Goal: Check status: Check status

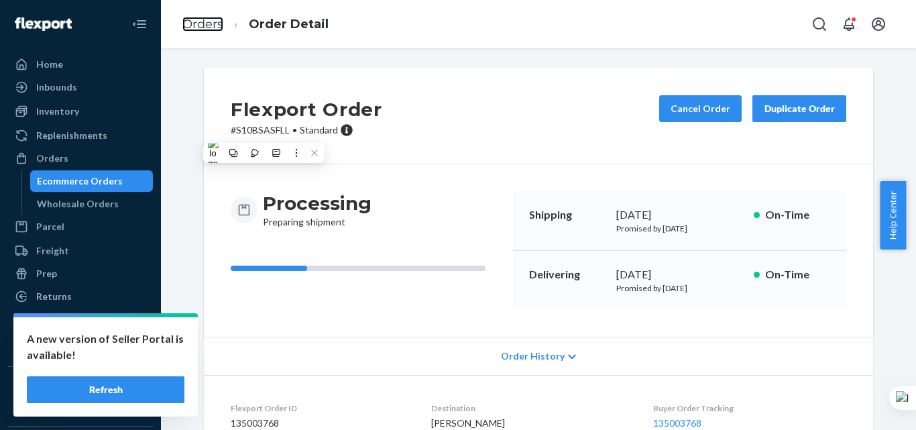
click at [204, 21] on link "Orders" at bounding box center [202, 24] width 41 height 15
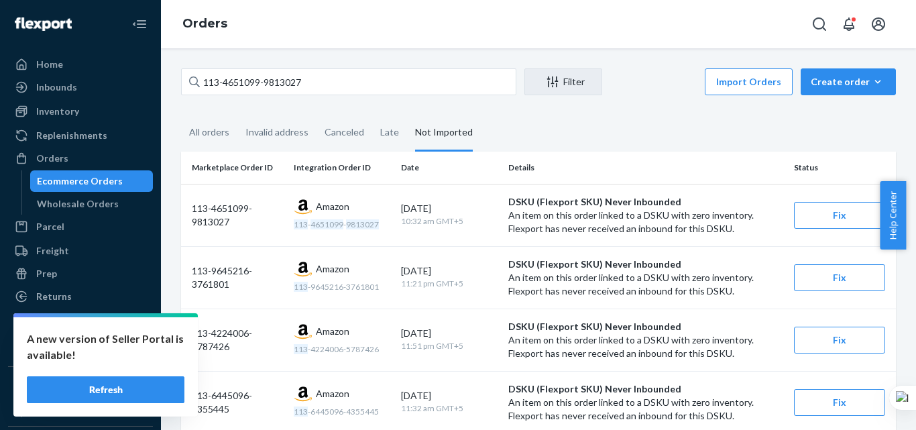
click at [312, 82] on input "113-4651099-9813027" at bounding box center [348, 81] width 335 height 27
type input "BJJPF6EKGE"
click at [207, 130] on div "All orders" at bounding box center [209, 132] width 40 height 35
click at [181, 115] on input "All orders" at bounding box center [181, 115] width 0 height 0
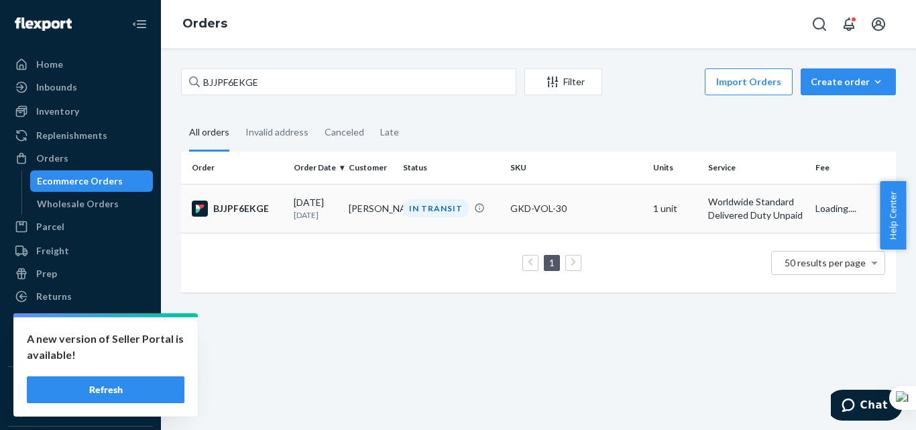
click at [339, 194] on td "[DATE] [DATE]" at bounding box center [315, 208] width 55 height 49
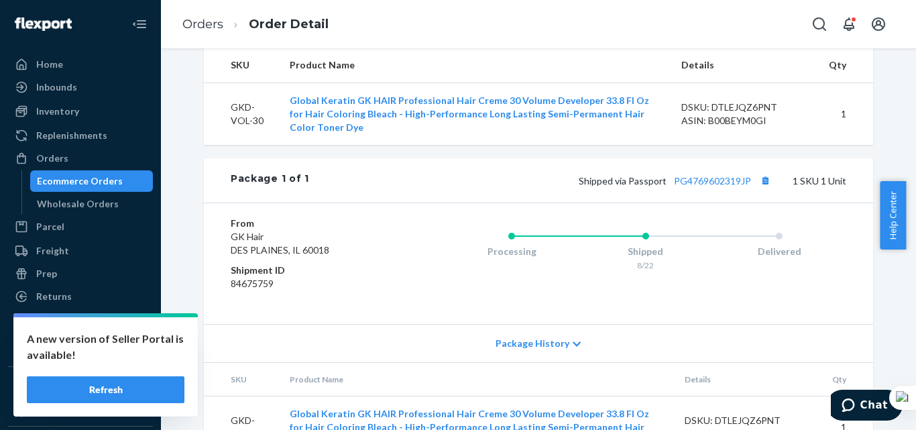
scroll to position [469, 0]
click at [760, 182] on button "Copy tracking number" at bounding box center [764, 179] width 17 height 17
click at [653, 180] on span "Shipped via Passport PG4769602319JP" at bounding box center [676, 179] width 195 height 11
copy span "Passport"
